Goal: Task Accomplishment & Management: Manage account settings

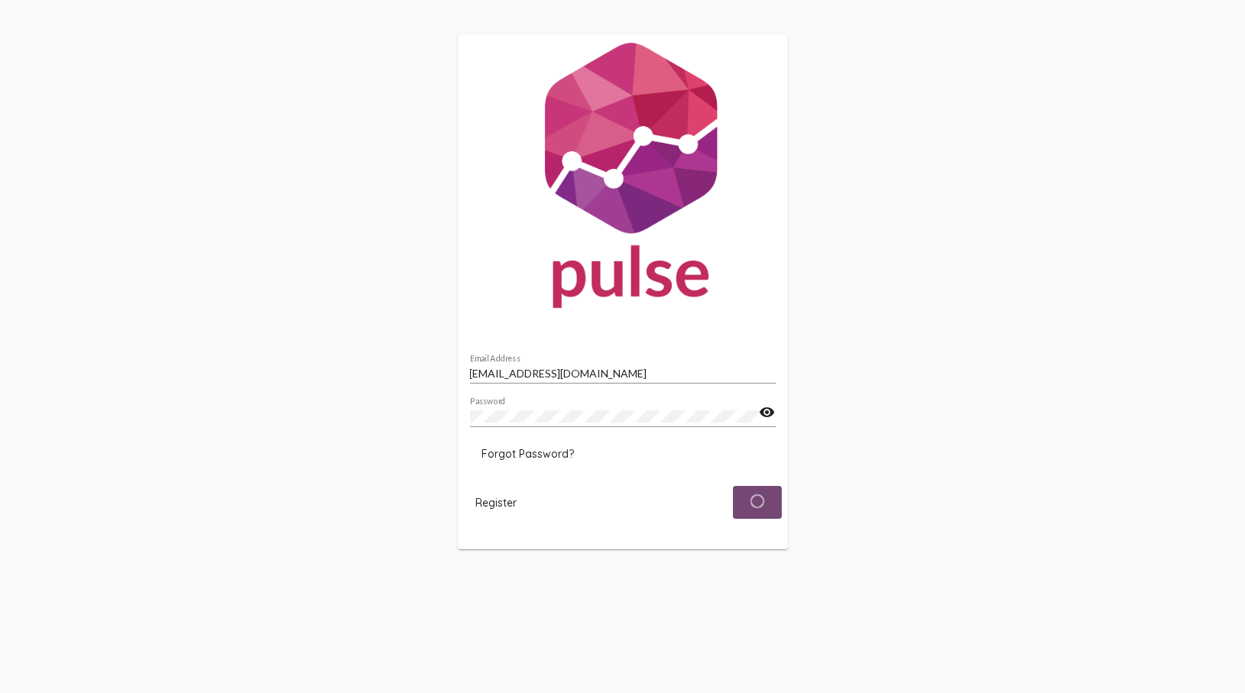
click at [762, 511] on span "submit" at bounding box center [757, 505] width 15 height 14
type input "[EMAIL_ADDRESS][DOMAIN_NAME]"
click at [760, 507] on span "Login" at bounding box center [756, 501] width 28 height 14
